Goal: Transaction & Acquisition: Purchase product/service

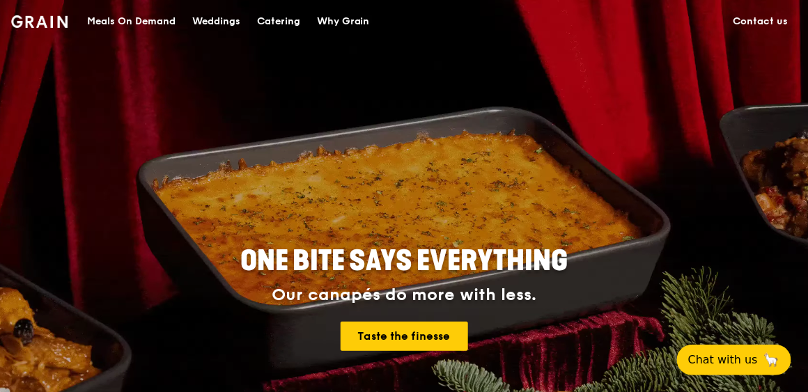
click at [138, 17] on div "Meals On Demand" at bounding box center [131, 22] width 89 height 42
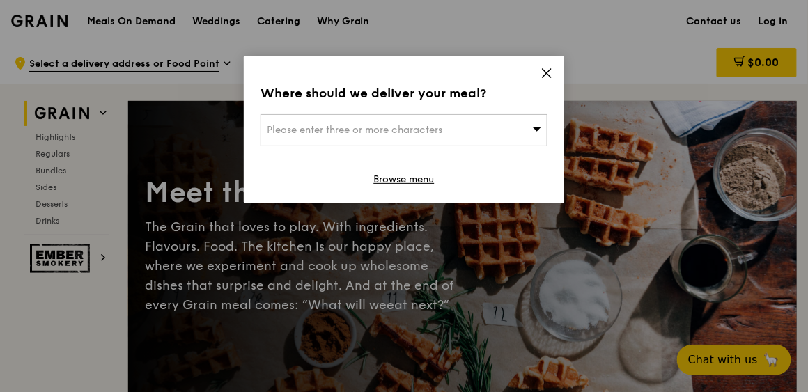
click at [545, 73] on icon at bounding box center [547, 73] width 13 height 13
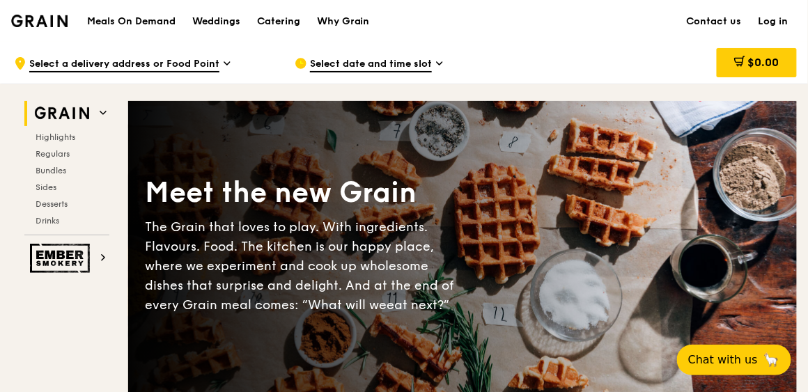
click at [59, 152] on span "Regulars" at bounding box center [53, 154] width 34 height 10
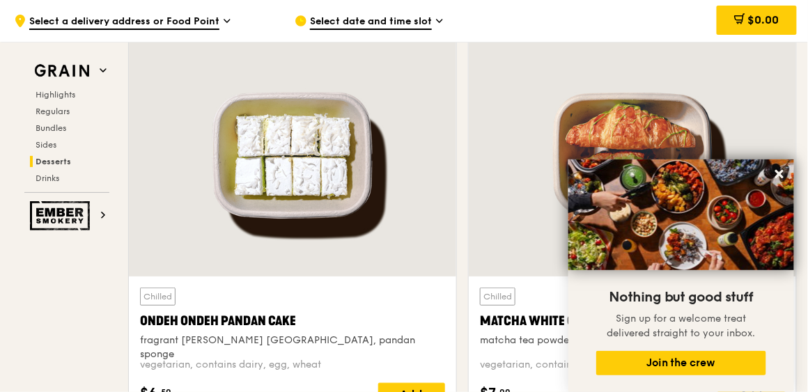
scroll to position [4075, 0]
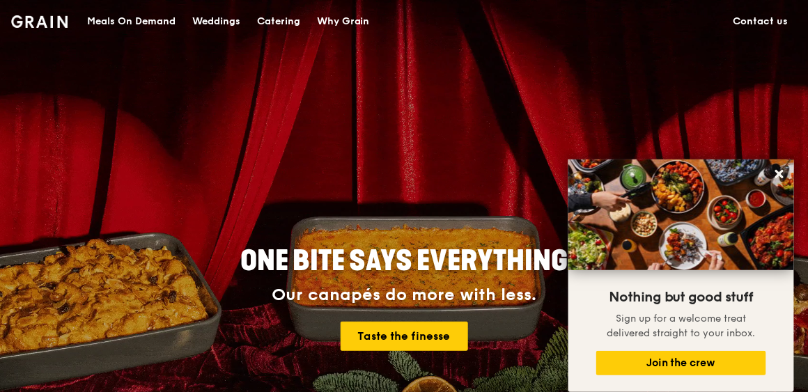
drag, startPoint x: 330, startPoint y: 157, endPoint x: 337, endPoint y: 141, distance: 17.2
